Goal: Task Accomplishment & Management: Use online tool/utility

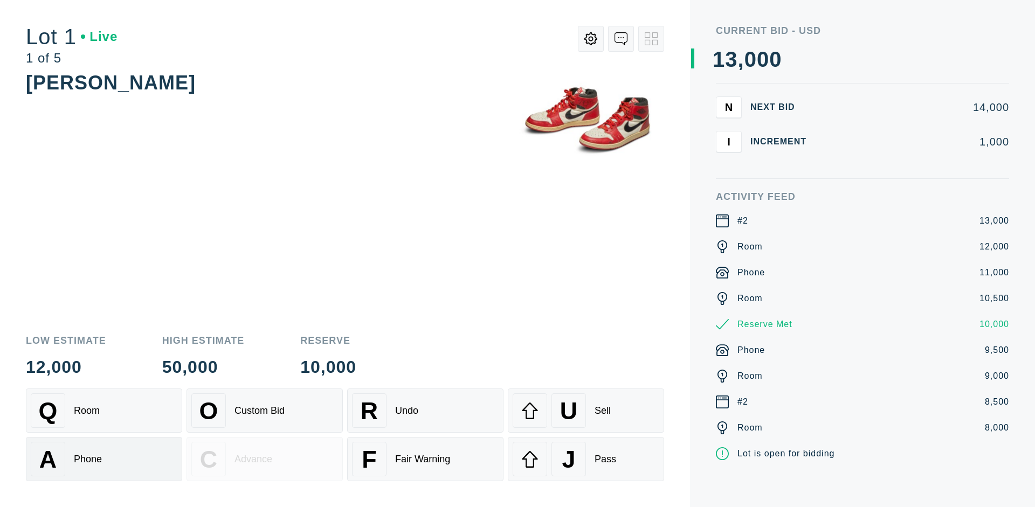
click at [104, 459] on div "A Phone" at bounding box center [104, 459] width 147 height 34
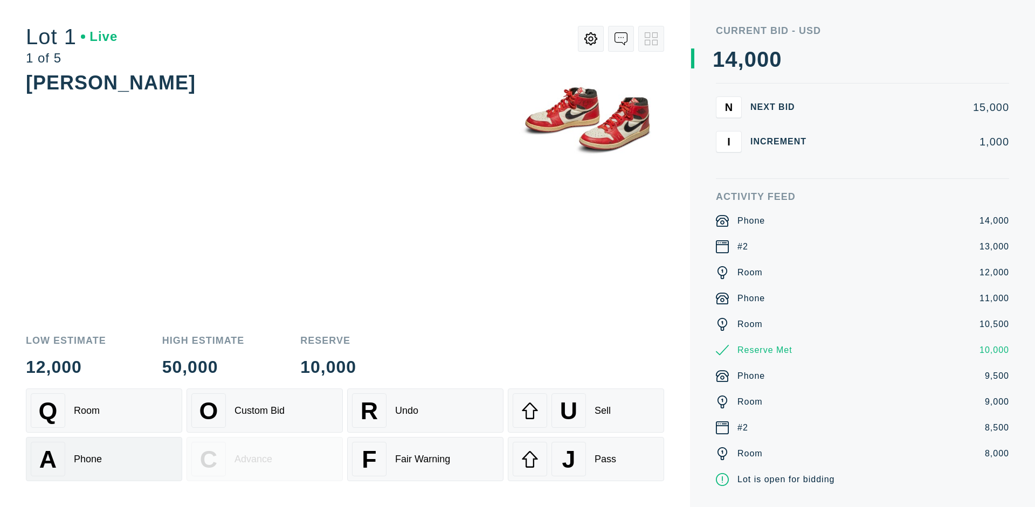
click at [104, 411] on div "Q Room" at bounding box center [104, 410] width 147 height 34
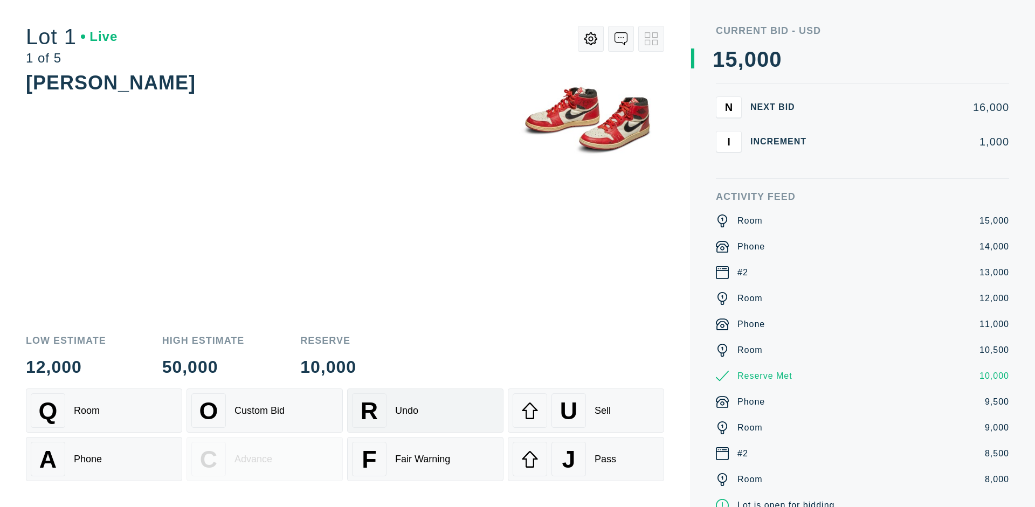
click at [425, 411] on div "R Undo" at bounding box center [425, 410] width 147 height 34
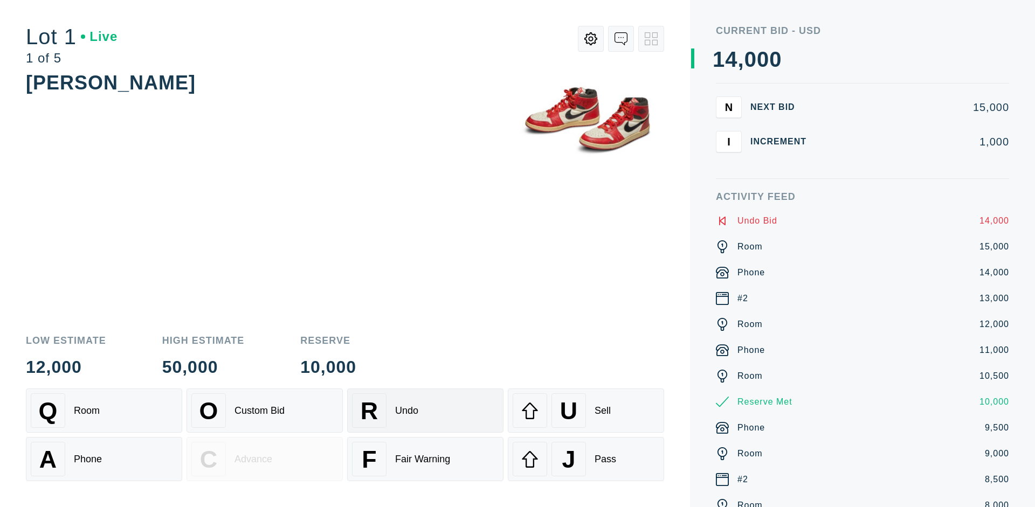
click at [104, 411] on div "Q Room" at bounding box center [104, 410] width 147 height 34
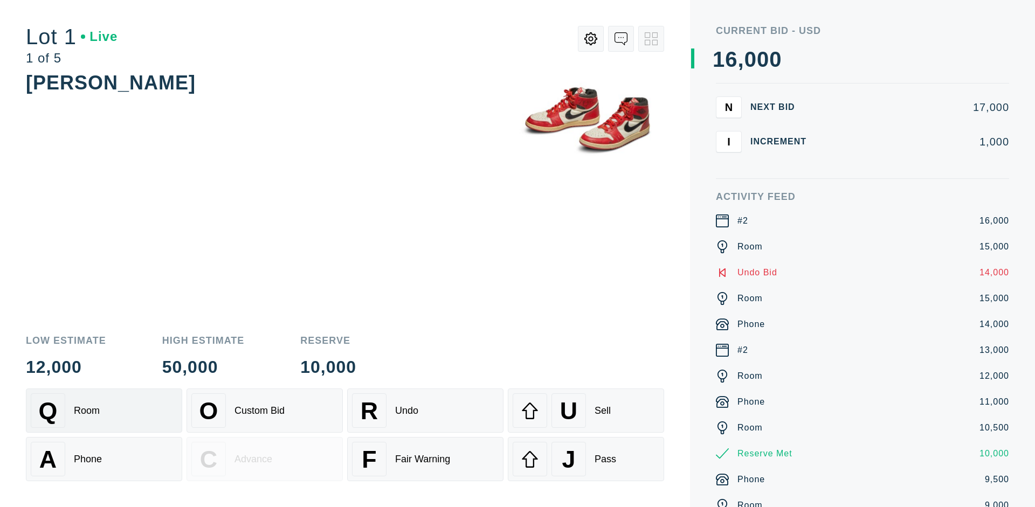
click at [104, 459] on div "A Phone" at bounding box center [104, 459] width 147 height 34
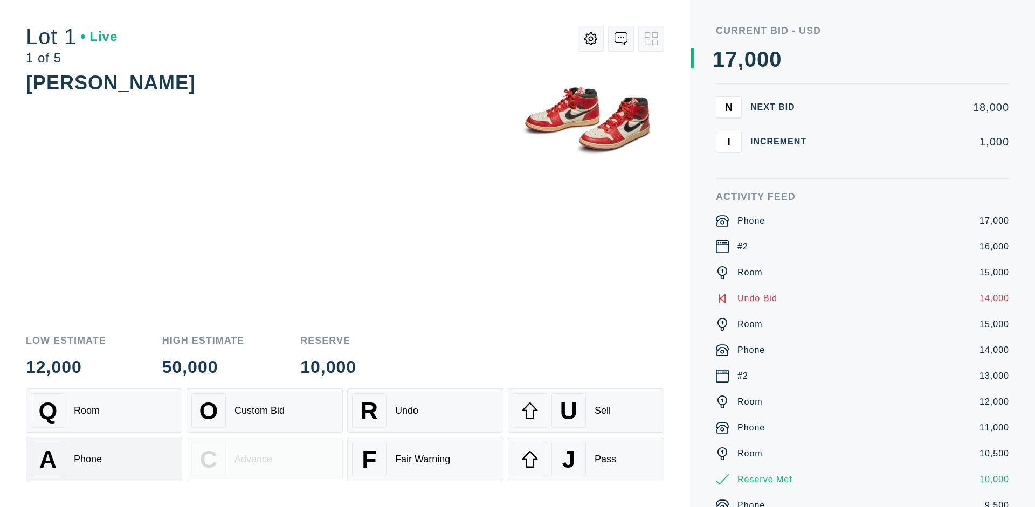
click at [104, 411] on div "Q Room" at bounding box center [104, 410] width 147 height 34
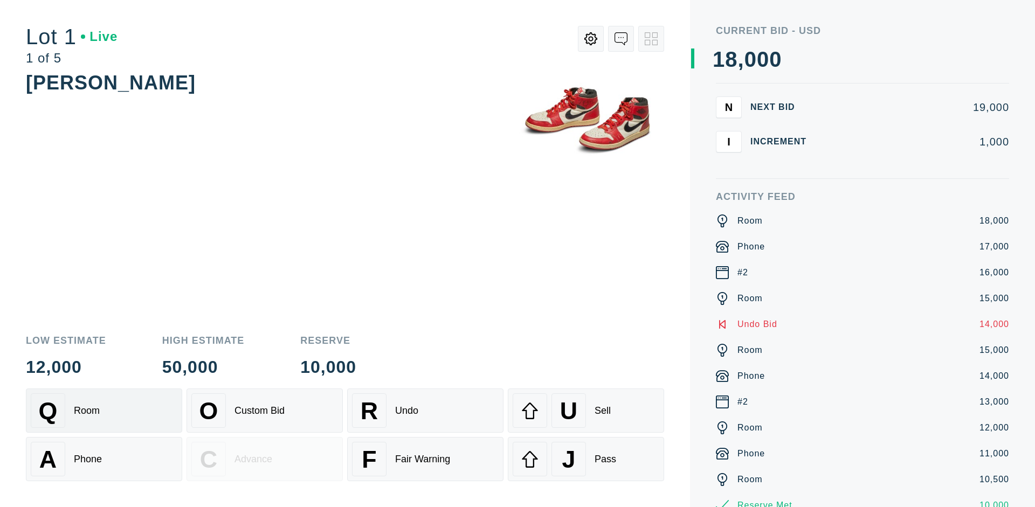
click at [425, 411] on div "R Undo" at bounding box center [425, 410] width 147 height 34
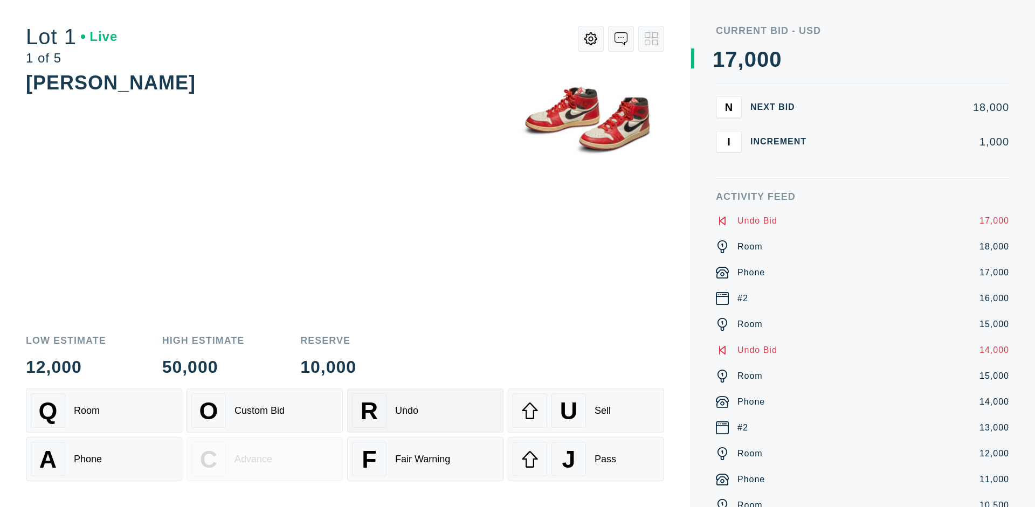
click at [586, 411] on div "U Sell" at bounding box center [586, 410] width 147 height 34
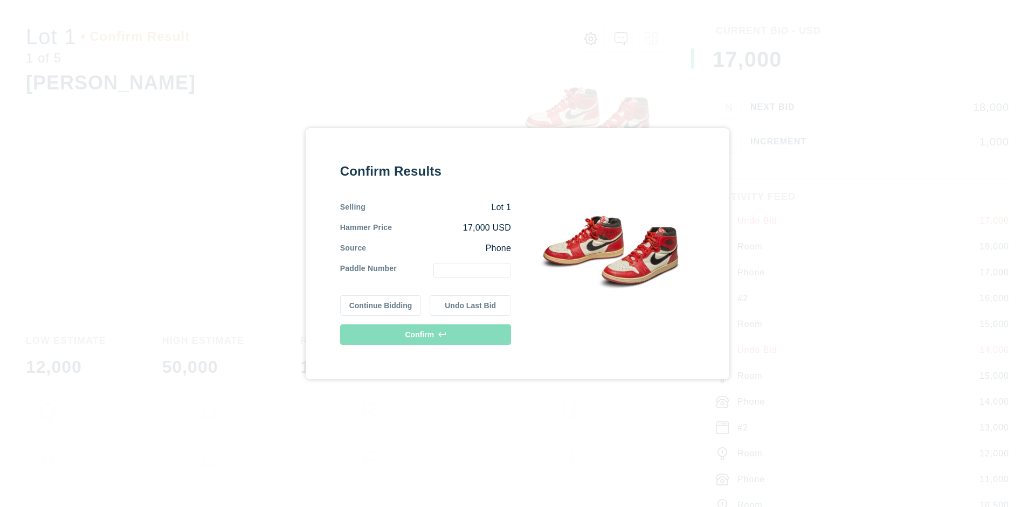
click at [381, 305] on button "Continue Bidding" at bounding box center [380, 305] width 81 height 20
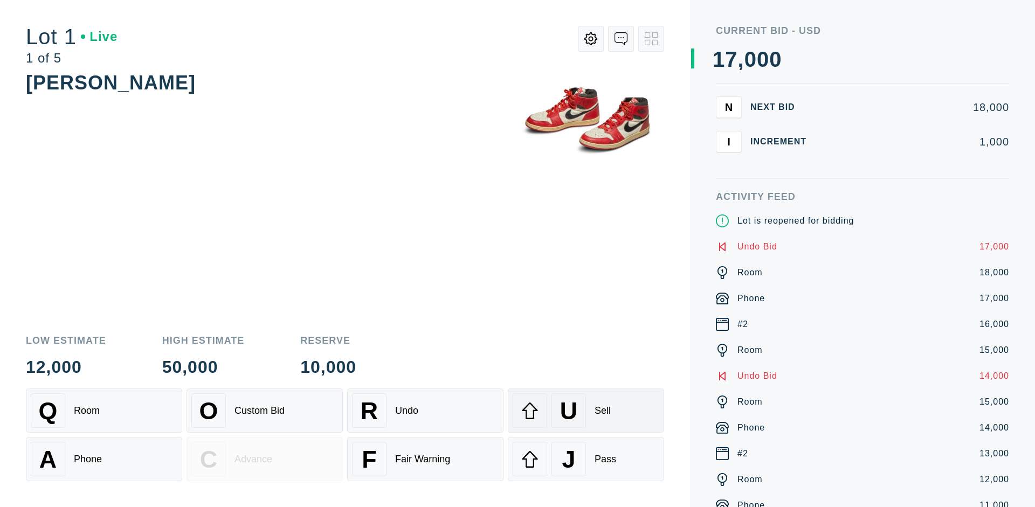
click at [586, 411] on div "U Sell" at bounding box center [586, 410] width 147 height 34
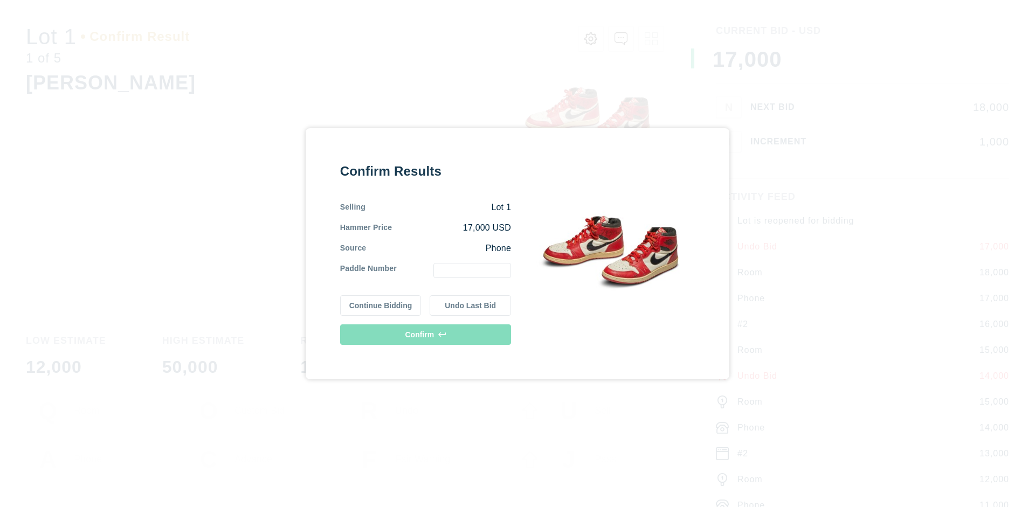
click at [471, 305] on button "Undo Last Bid" at bounding box center [470, 305] width 81 height 20
click at [381, 305] on button "Continue Bidding" at bounding box center [380, 305] width 81 height 20
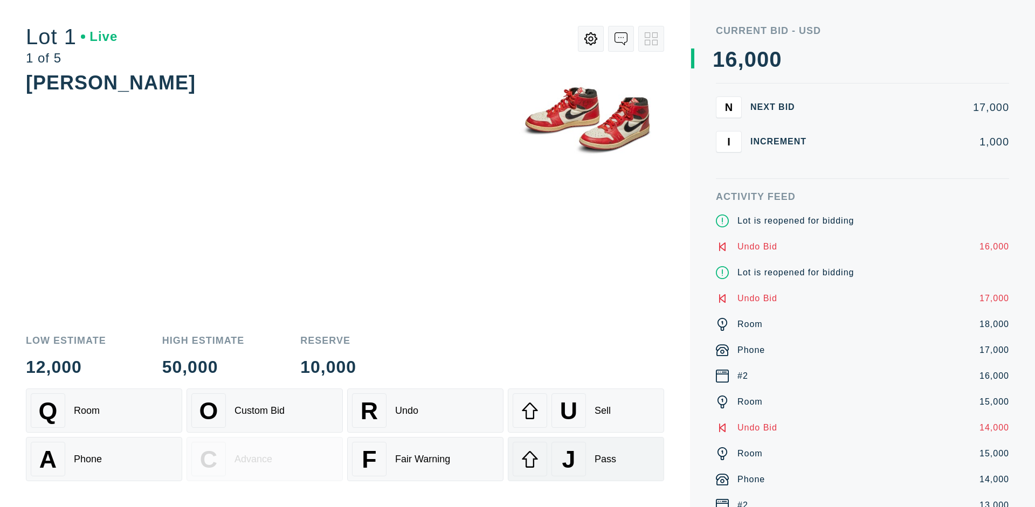
click at [586, 459] on div "J Pass" at bounding box center [586, 459] width 147 height 34
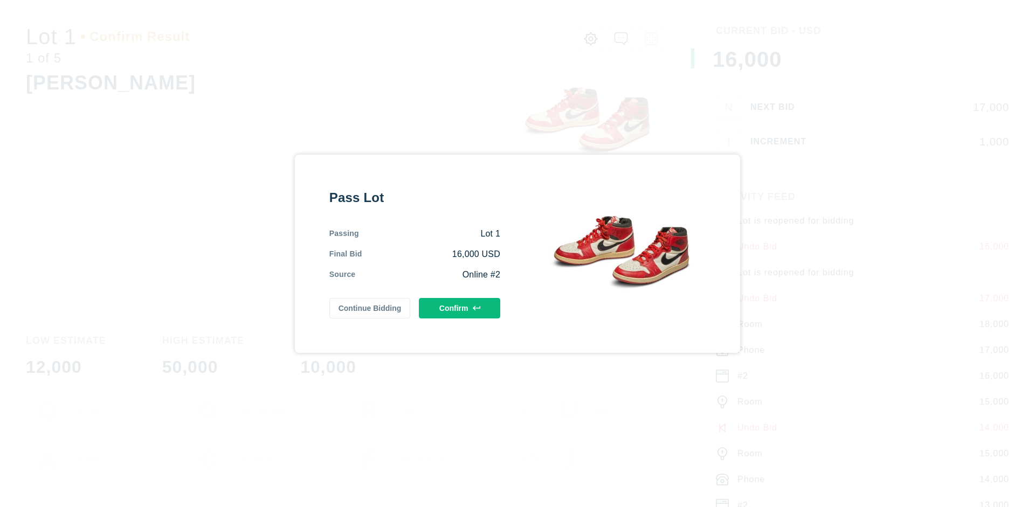
click at [460, 308] on button "Confirm" at bounding box center [459, 308] width 81 height 20
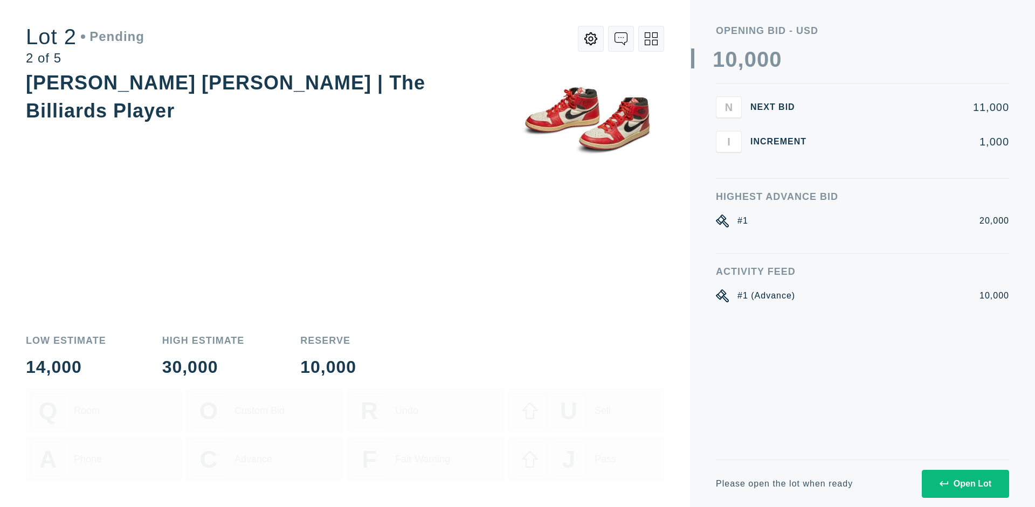
click at [965, 484] on div "Open Lot" at bounding box center [966, 484] width 52 height 10
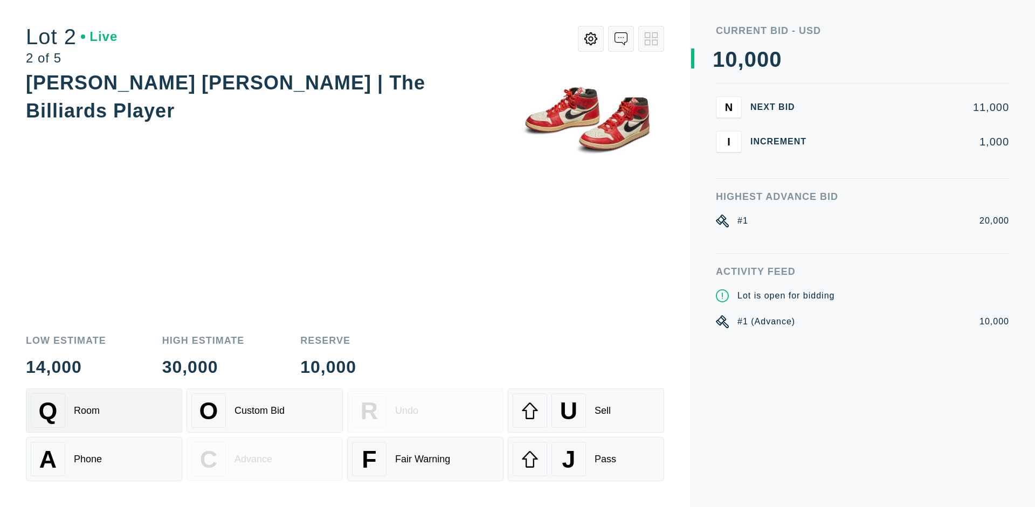
click at [104, 411] on div "Q Room" at bounding box center [104, 410] width 147 height 34
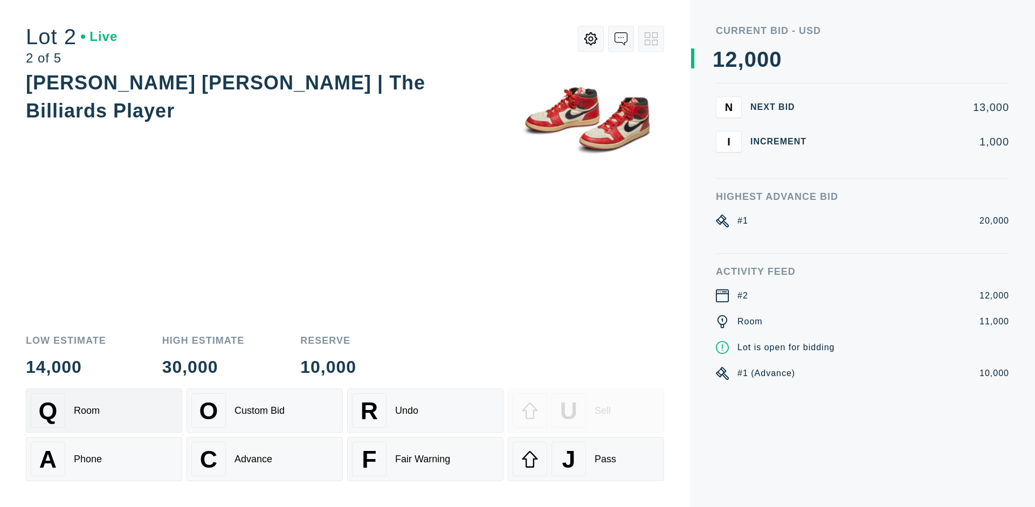
click at [265, 459] on div "Advance" at bounding box center [253, 459] width 38 height 11
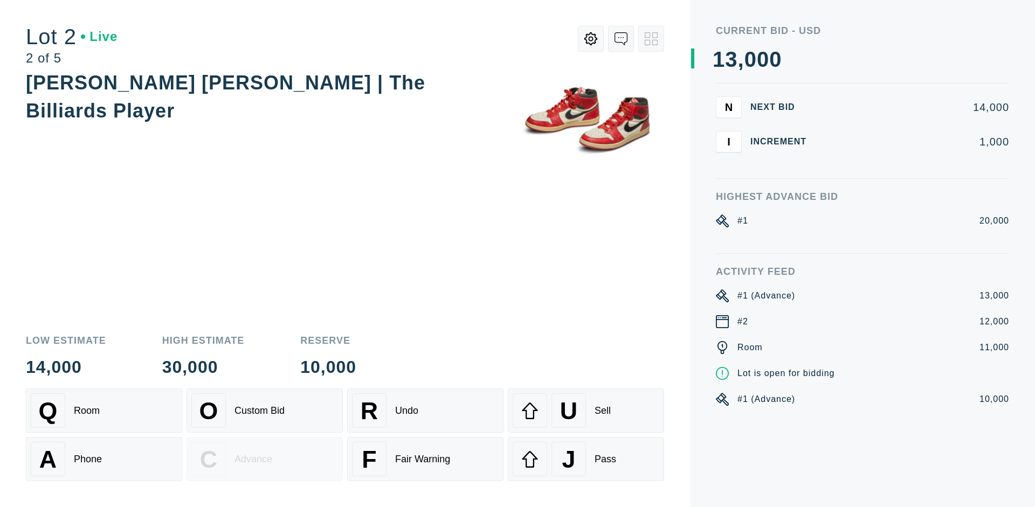
click at [586, 411] on div "U Sell" at bounding box center [586, 410] width 147 height 34
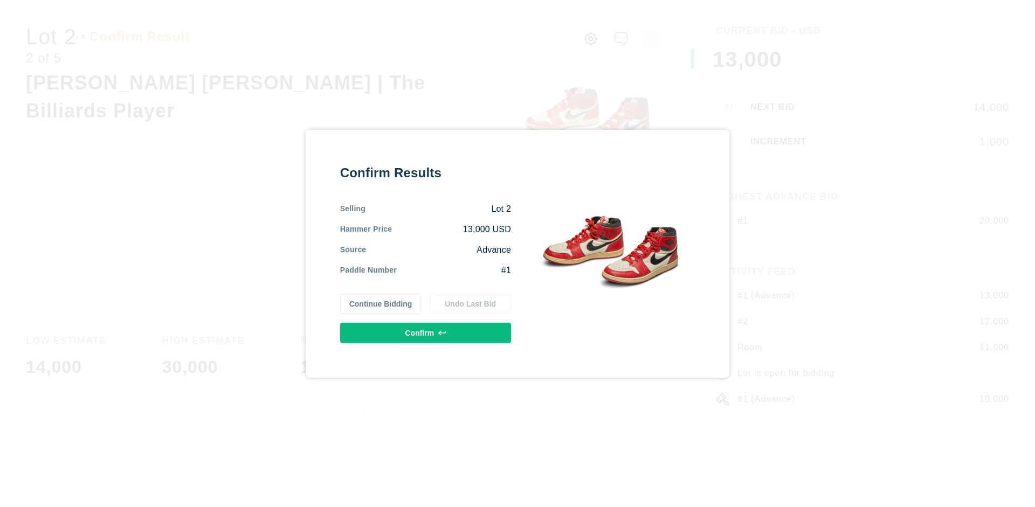
click at [426, 333] on button "Confirm" at bounding box center [425, 333] width 171 height 20
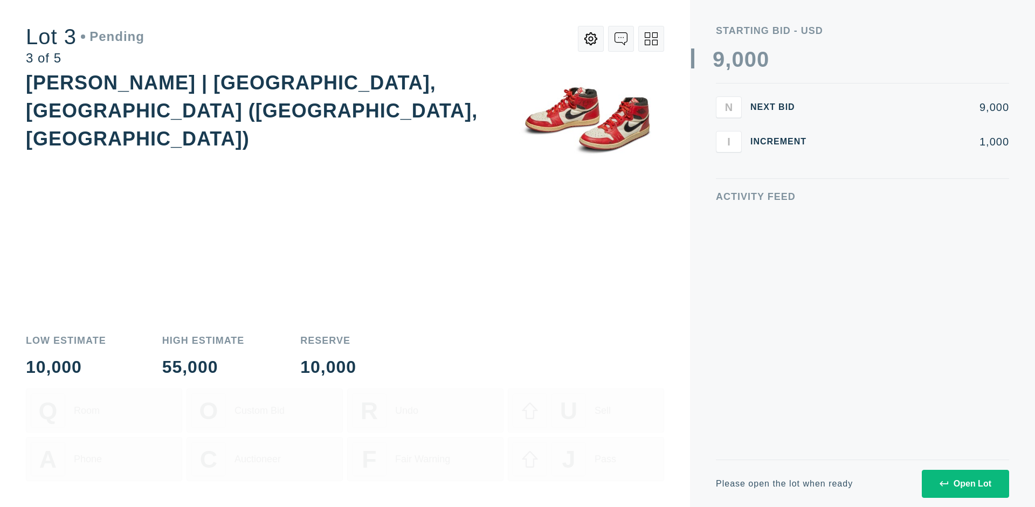
click at [965, 484] on div "Open Lot" at bounding box center [966, 484] width 52 height 10
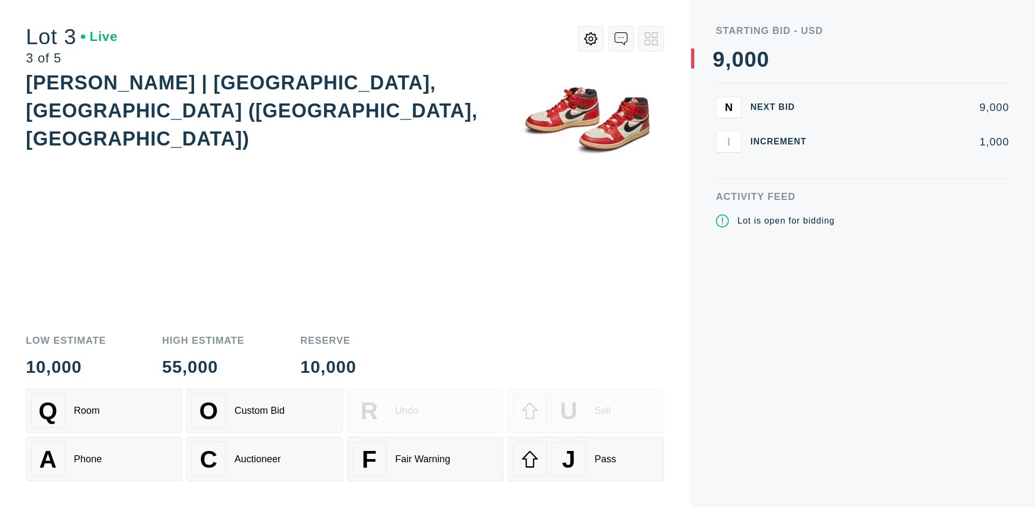
click at [586, 459] on div "J Pass" at bounding box center [586, 459] width 147 height 34
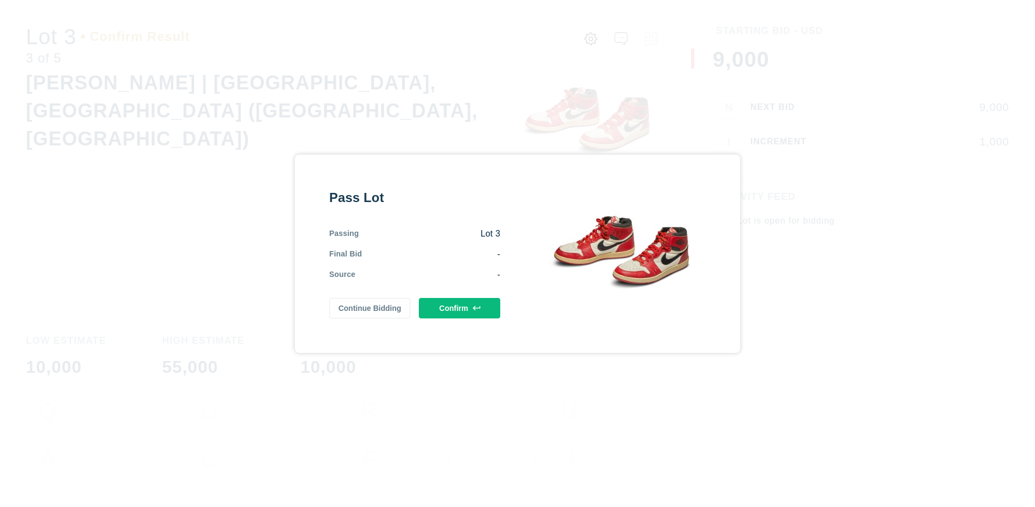
click at [460, 308] on button "Confirm" at bounding box center [459, 308] width 81 height 20
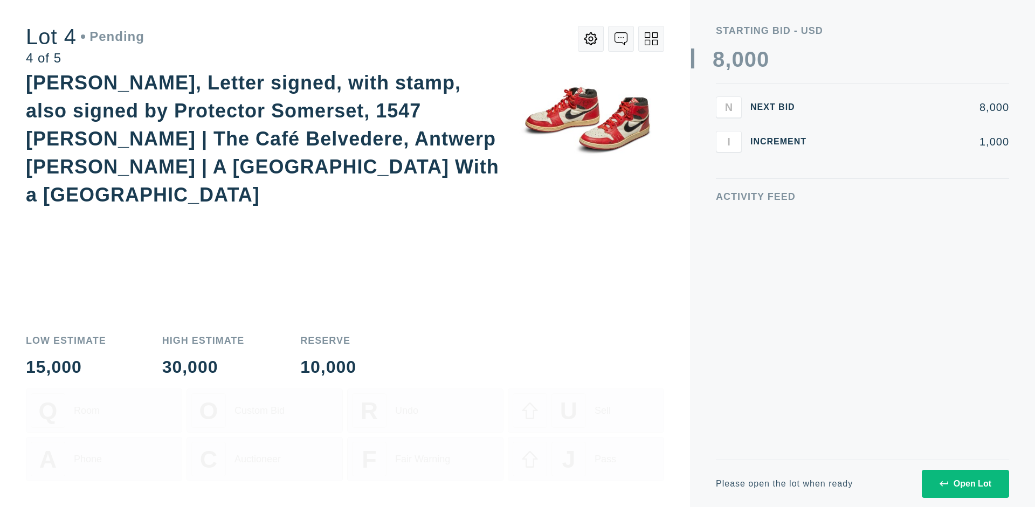
click at [965, 484] on div "Open Lot" at bounding box center [966, 484] width 52 height 10
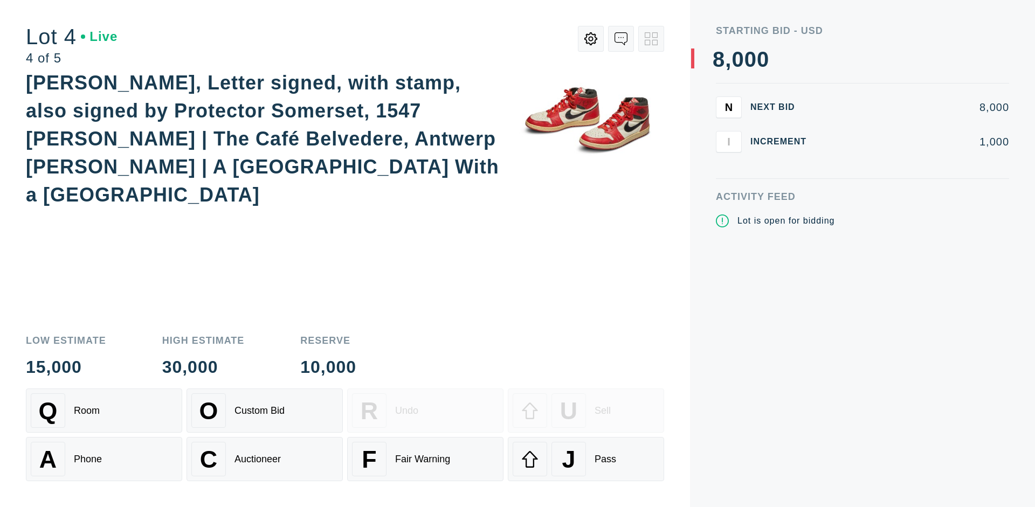
click at [104, 411] on div "Q Room" at bounding box center [104, 410] width 147 height 34
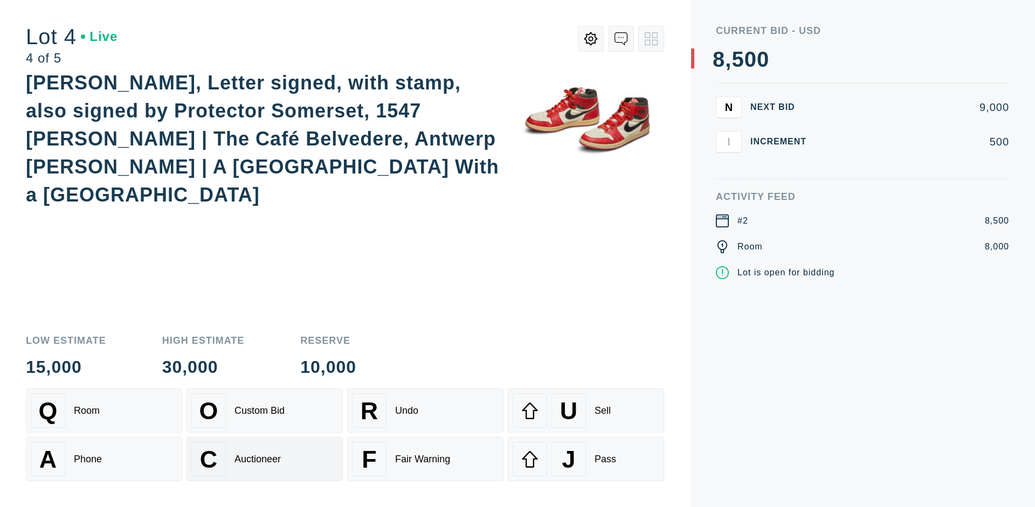
click at [265, 459] on div "Auctioneer" at bounding box center [257, 459] width 46 height 11
click at [586, 459] on div "J Pass" at bounding box center [586, 459] width 147 height 34
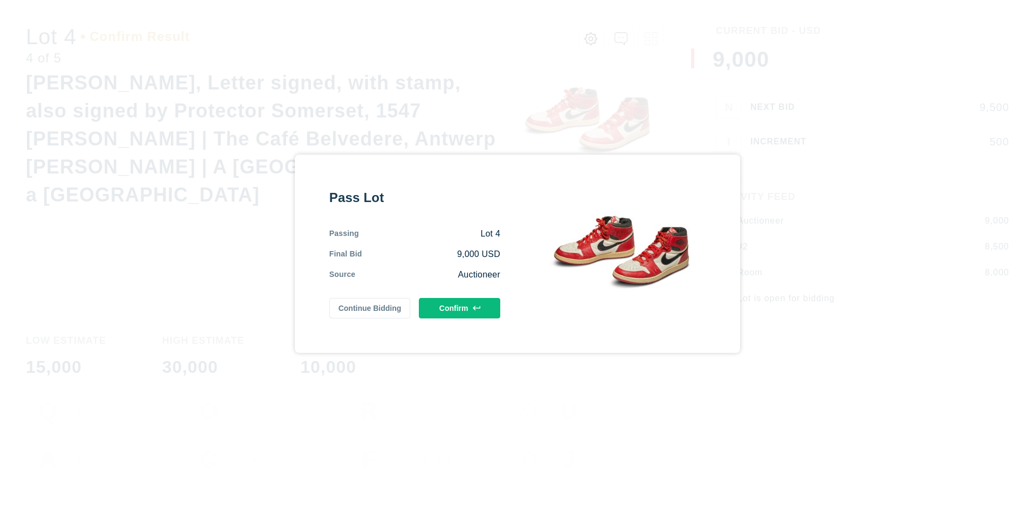
click at [460, 308] on button "Confirm" at bounding box center [459, 308] width 81 height 20
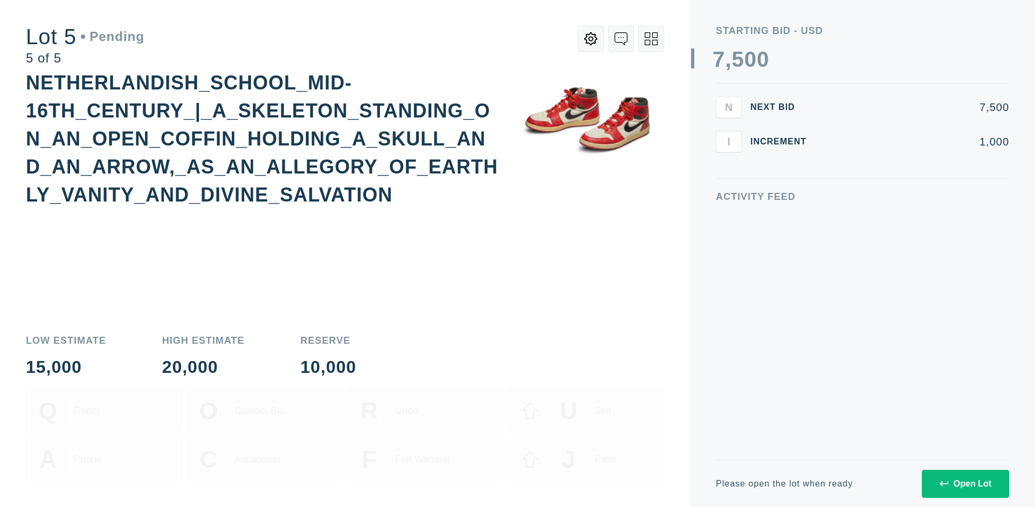
click at [965, 484] on div "Open Lot" at bounding box center [966, 484] width 52 height 10
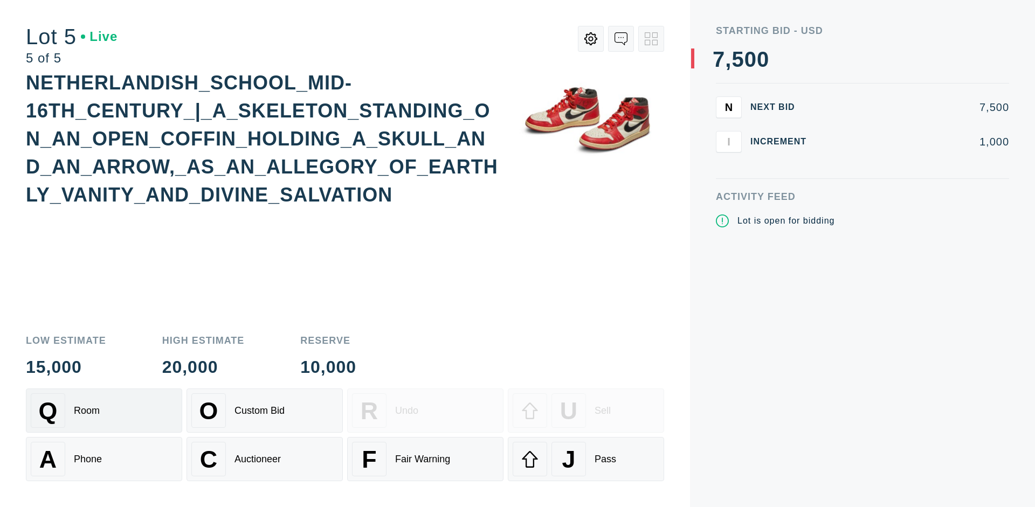
click at [104, 411] on div "Q Room" at bounding box center [104, 410] width 147 height 34
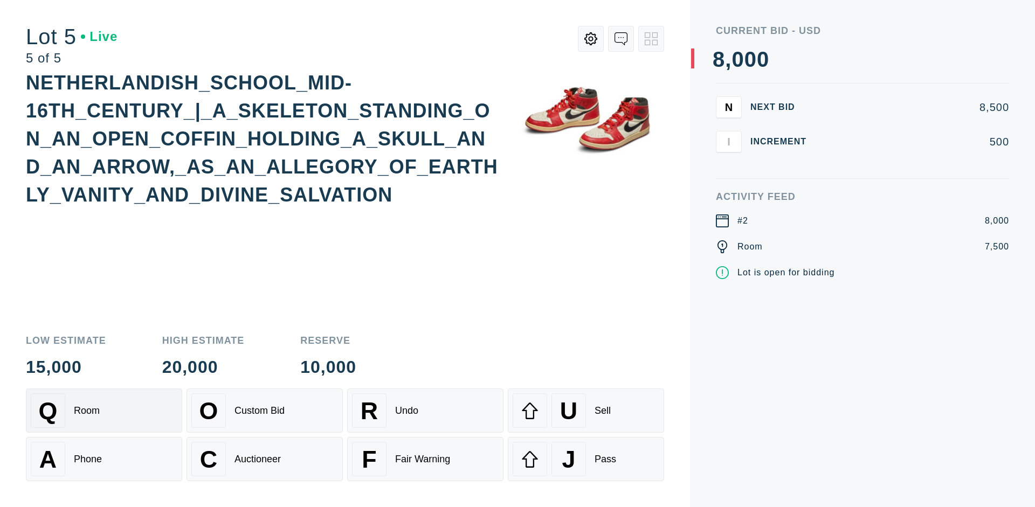
click at [104, 411] on div "Q Room" at bounding box center [104, 410] width 147 height 34
click at [586, 411] on div "U Sell" at bounding box center [586, 410] width 147 height 34
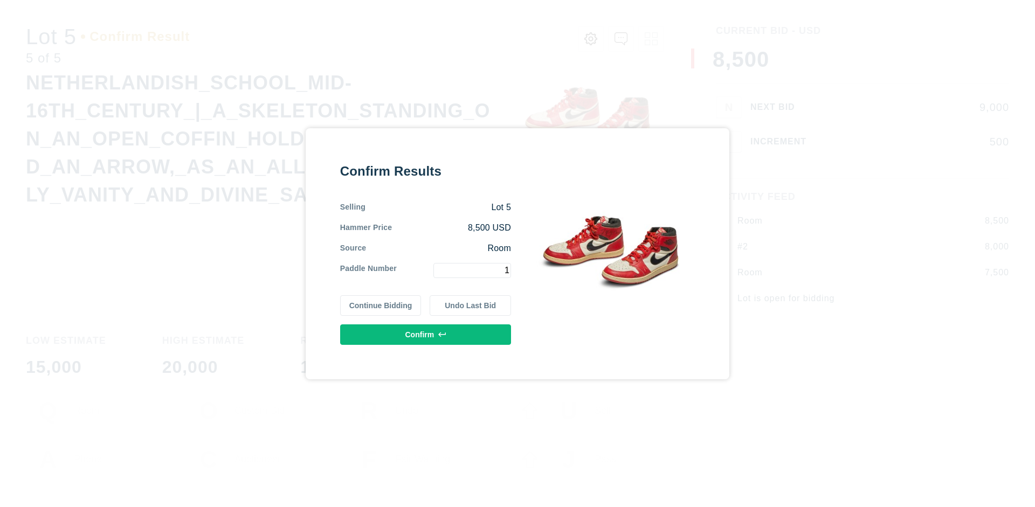
type input "1"
click at [426, 334] on button "Confirm" at bounding box center [425, 335] width 171 height 20
